Goal: Transaction & Acquisition: Book appointment/travel/reservation

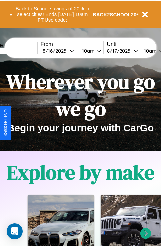
scroll to position [102, 0]
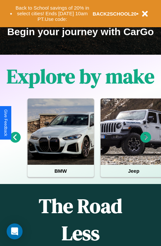
click at [146, 142] on icon at bounding box center [146, 137] width 11 height 11
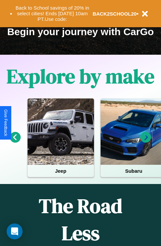
click at [15, 142] on icon at bounding box center [15, 137] width 11 height 11
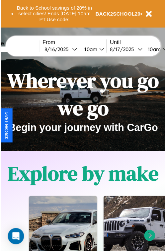
scroll to position [0, 0]
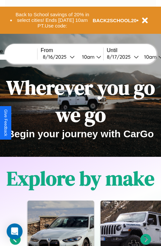
click at [22, 57] on input "text" at bounding box center [12, 56] width 50 height 5
type input "******"
click at [66, 57] on div "8 / 16 / 2025" at bounding box center [56, 57] width 27 height 6
select select "*"
select select "****"
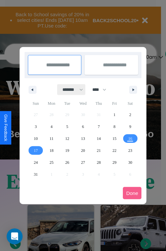
click at [70, 90] on select "******* ******** ***** ***** *** **** **** ****** ********* ******* ******** **…" at bounding box center [71, 89] width 28 height 11
select select "*"
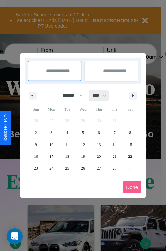
click at [102, 96] on select "**** **** **** **** **** **** **** **** **** **** **** **** **** **** **** ****…" at bounding box center [99, 95] width 20 height 11
select select "****"
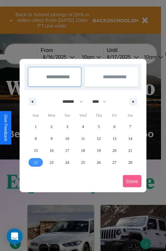
click at [36, 162] on span "22" at bounding box center [36, 163] width 4 height 12
type input "**********"
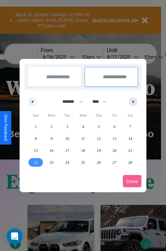
click at [133, 102] on icon "button" at bounding box center [134, 102] width 3 height 3
select select "*"
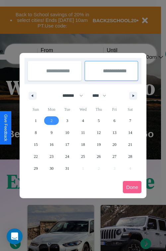
click at [51, 121] on span "2" at bounding box center [51, 121] width 2 height 12
type input "**********"
select select "*"
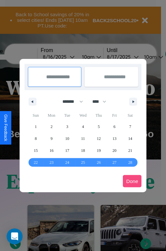
click at [132, 181] on button "Done" at bounding box center [132, 181] width 19 height 12
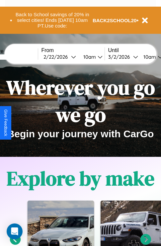
click at [97, 57] on div "10am" at bounding box center [89, 57] width 18 height 6
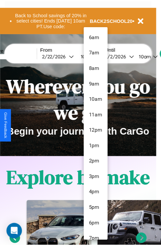
scroll to position [22, 0]
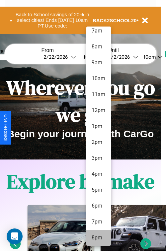
click at [98, 238] on li "8pm" at bounding box center [98, 238] width 25 height 16
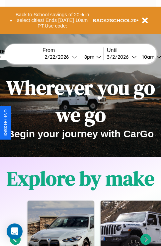
click at [156, 57] on div "10am" at bounding box center [148, 57] width 18 height 6
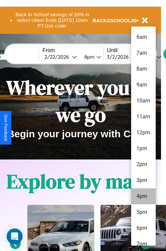
click at [143, 197] on li "4pm" at bounding box center [143, 197] width 25 height 16
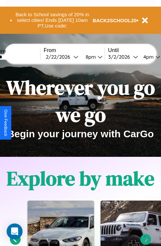
scroll to position [0, 22]
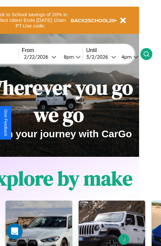
click at [150, 54] on icon at bounding box center [146, 54] width 7 height 7
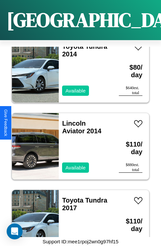
scroll to position [7962, 0]
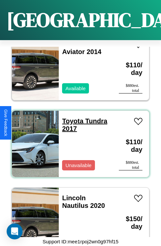
click at [71, 118] on link "Toyota Tundra 2017" at bounding box center [84, 125] width 45 height 15
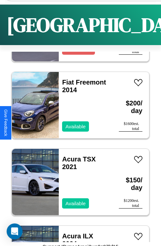
scroll to position [7128, 0]
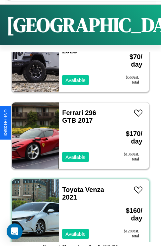
click at [78, 213] on div "Toyota Venza 2021 Available" at bounding box center [85, 213] width 53 height 66
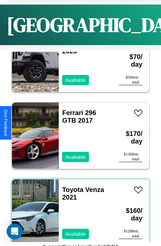
click at [78, 213] on div "Toyota Venza 2021 Available" at bounding box center [85, 213] width 53 height 66
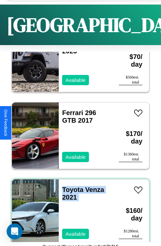
click at [78, 213] on div "Toyota Venza 2021 Available" at bounding box center [85, 213] width 53 height 66
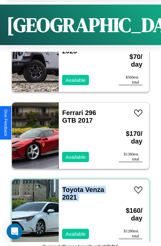
click at [78, 213] on div "Toyota Venza 2021 Available" at bounding box center [85, 213] width 53 height 66
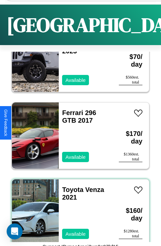
click at [78, 213] on div "Toyota Venza 2021 Available" at bounding box center [85, 213] width 53 height 66
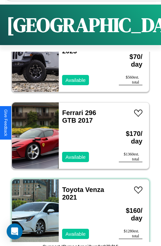
click at [78, 213] on div "Toyota Venza 2021 Available" at bounding box center [85, 213] width 53 height 66
click at [71, 190] on link "Toyota Venza 2021" at bounding box center [83, 193] width 42 height 15
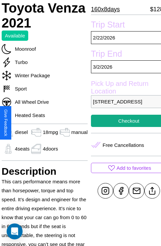
scroll to position [136, 24]
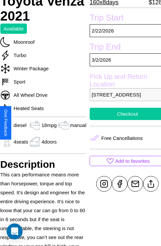
click at [123, 120] on button "Checkout" at bounding box center [128, 114] width 76 height 12
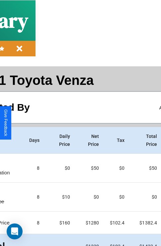
scroll to position [35, 76]
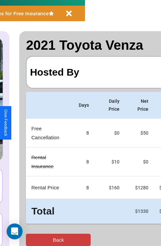
click at [32, 240] on button "Back" at bounding box center [58, 240] width 65 height 12
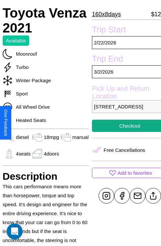
scroll to position [136, 24]
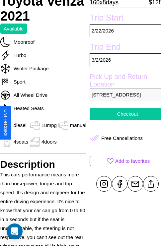
click at [123, 120] on button "Checkout" at bounding box center [128, 114] width 76 height 12
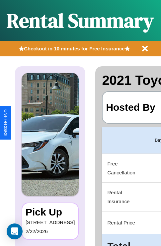
scroll to position [0, 126]
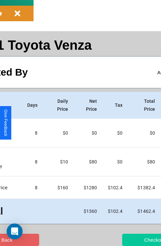
click at [129, 240] on button "Checkout" at bounding box center [154, 240] width 65 height 12
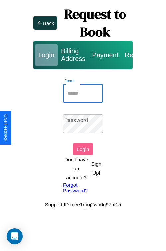
click at [83, 93] on input "Email" at bounding box center [83, 93] width 40 height 19
type input "**********"
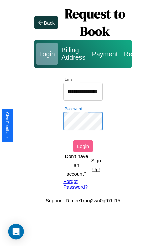
scroll to position [0, 0]
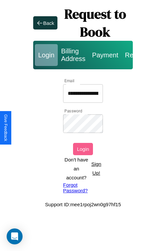
click at [83, 149] on button "Login" at bounding box center [83, 149] width 20 height 12
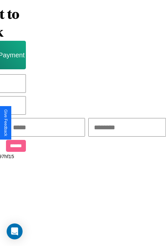
scroll to position [0, 113]
